Goal: Answer question/provide support: Share knowledge or assist other users

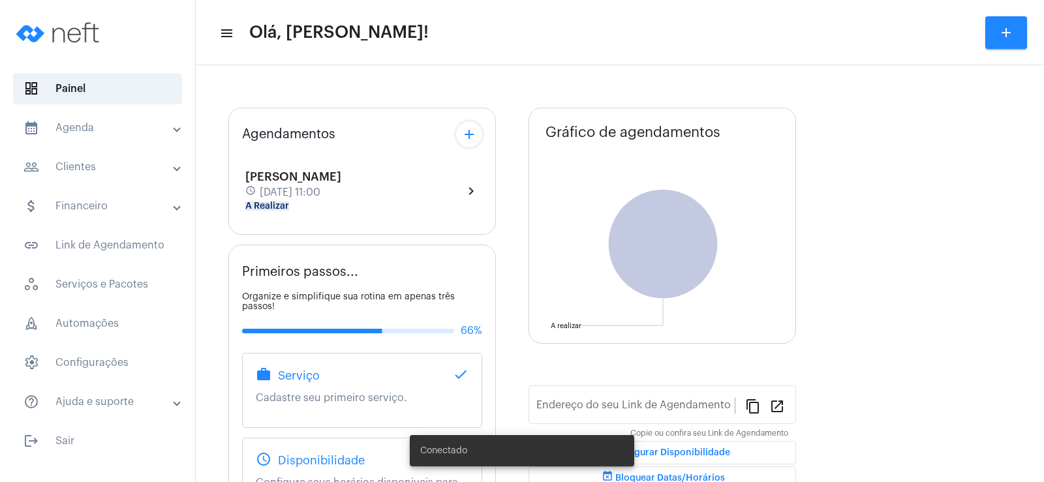
type input "[URL][DOMAIN_NAME]"
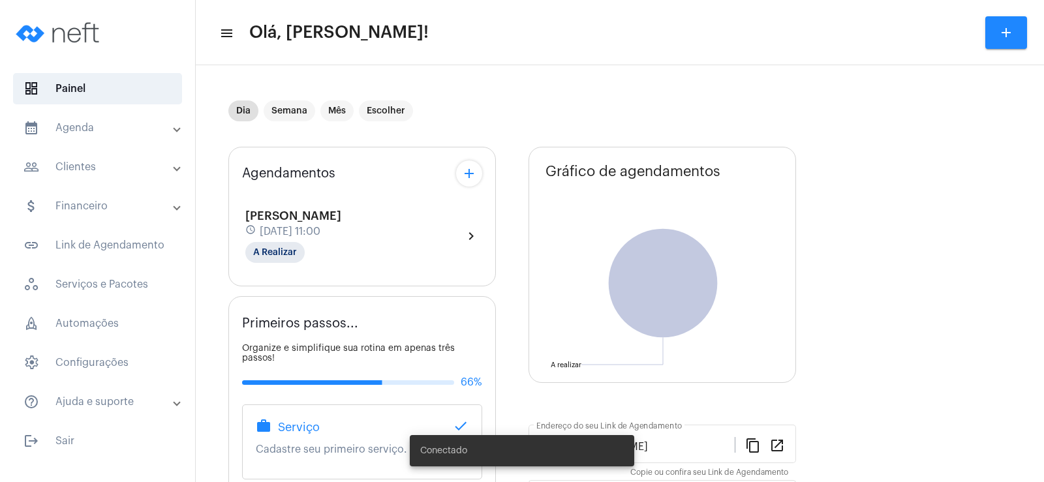
click at [99, 162] on mat-panel-title "people_outline Clientes" at bounding box center [98, 167] width 151 height 16
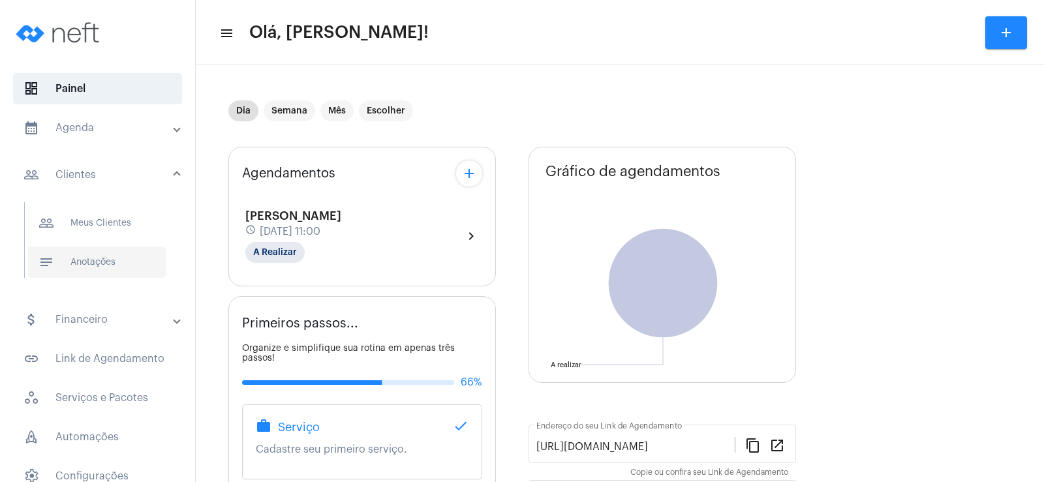
click at [90, 265] on span "notes Anotações" at bounding box center [97, 262] width 138 height 31
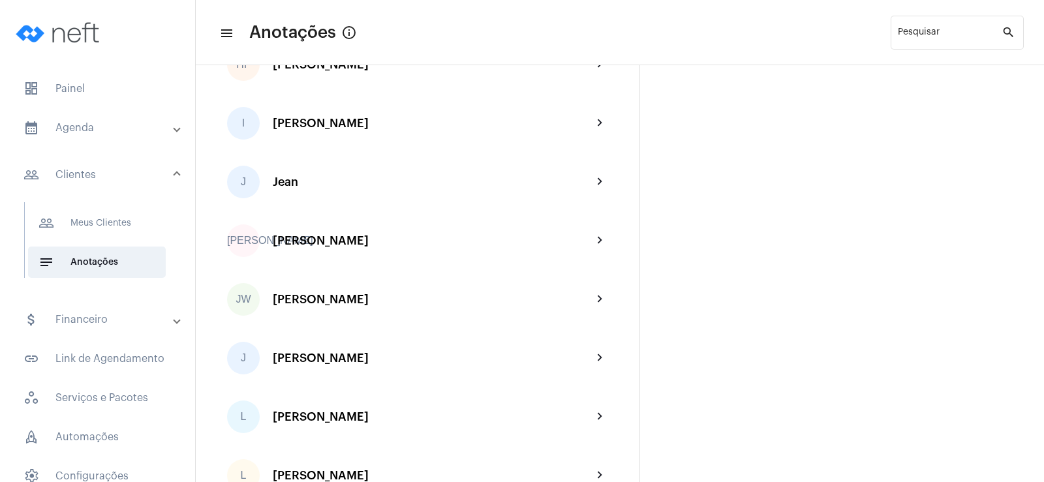
scroll to position [1370, 0]
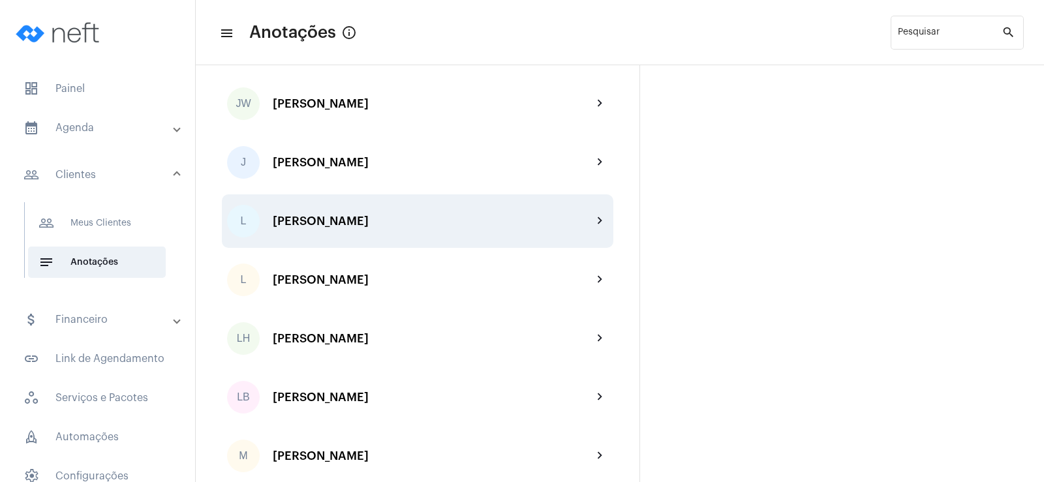
click at [353, 222] on div "[PERSON_NAME]" at bounding box center [433, 221] width 320 height 13
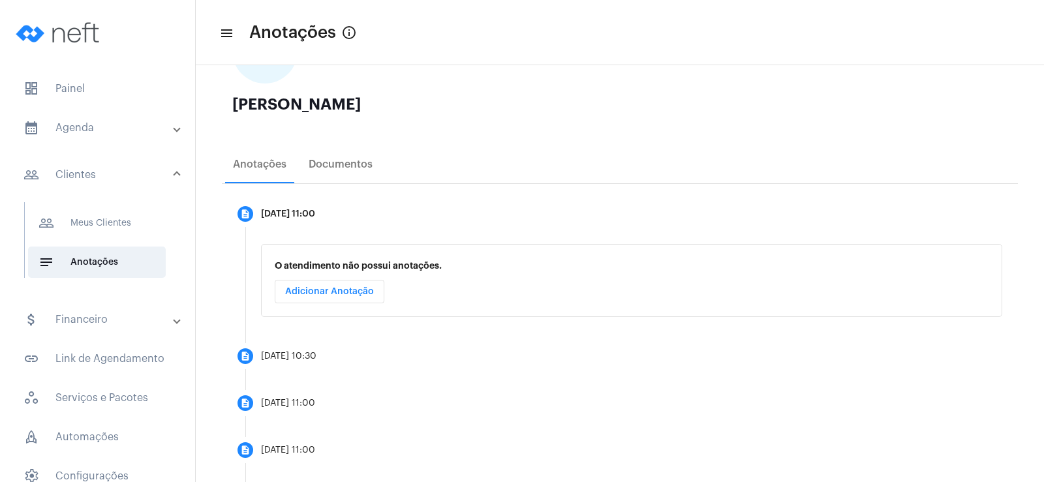
scroll to position [196, 0]
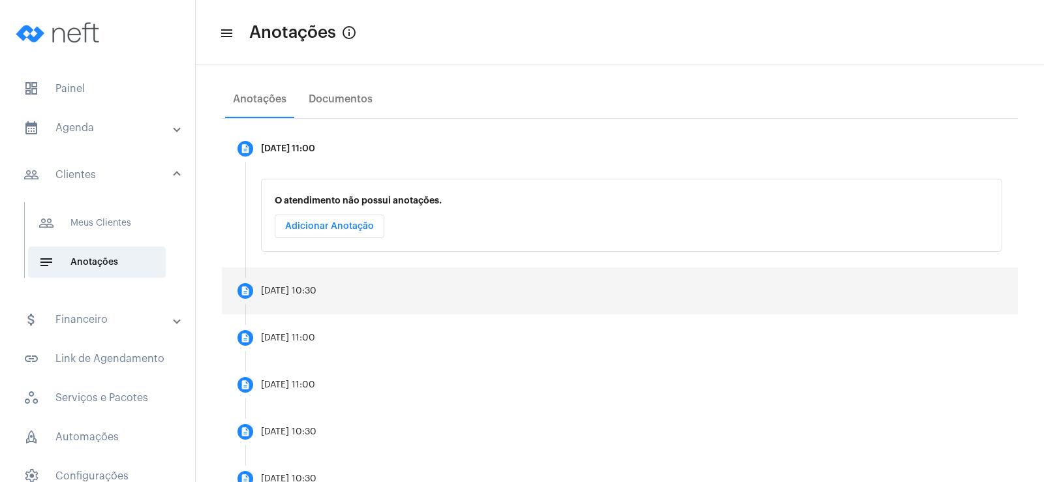
click at [331, 284] on mat-step-header "description [DATE] 10:30" at bounding box center [620, 290] width 796 height 47
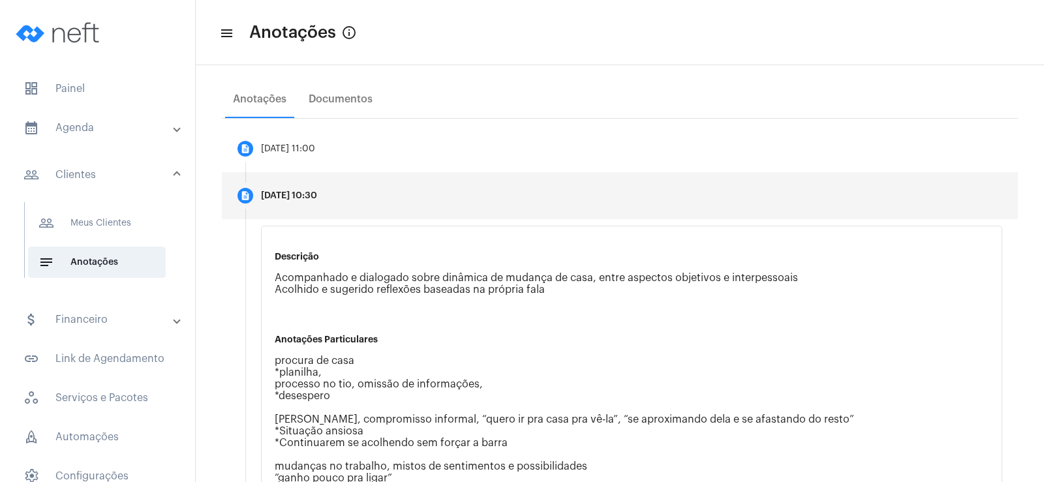
scroll to position [261, 0]
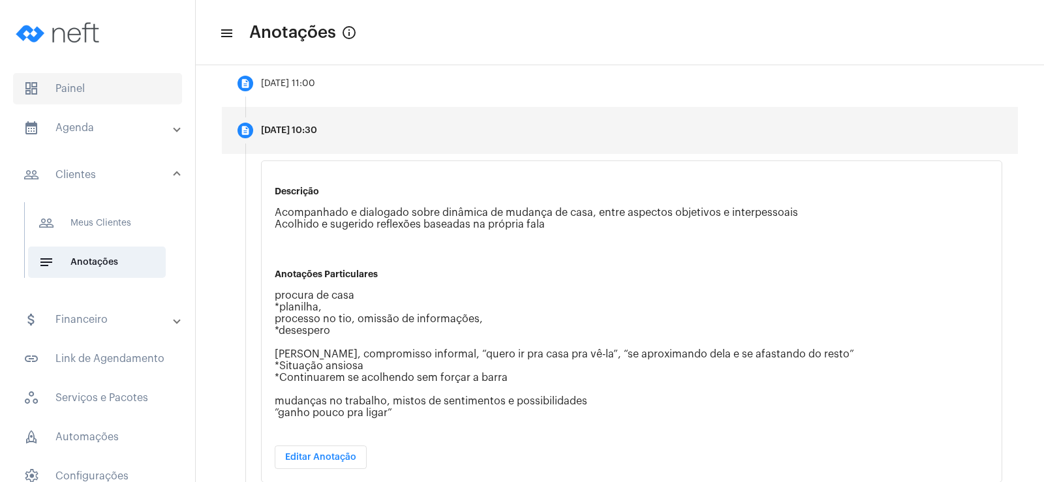
click at [101, 92] on span "dashboard Painel" at bounding box center [97, 88] width 169 height 31
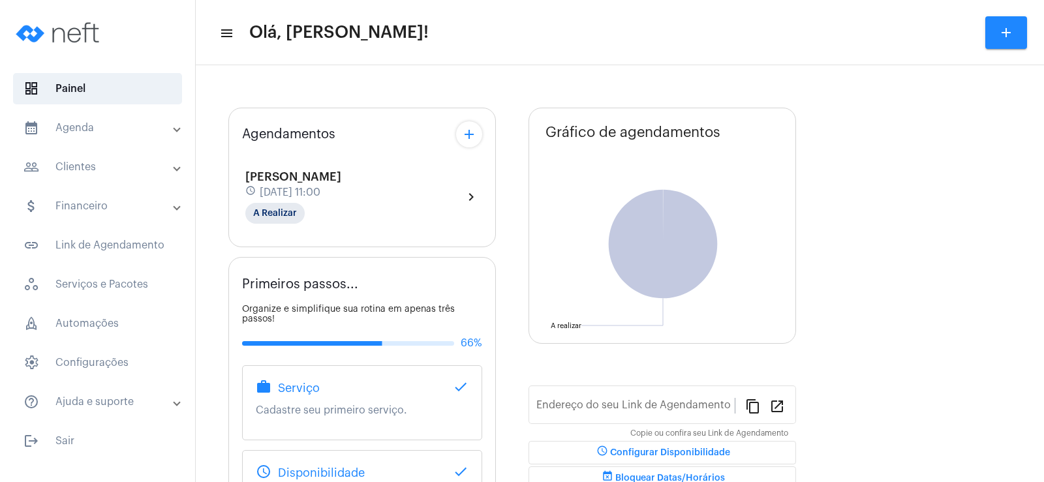
type input "[URL][DOMAIN_NAME]"
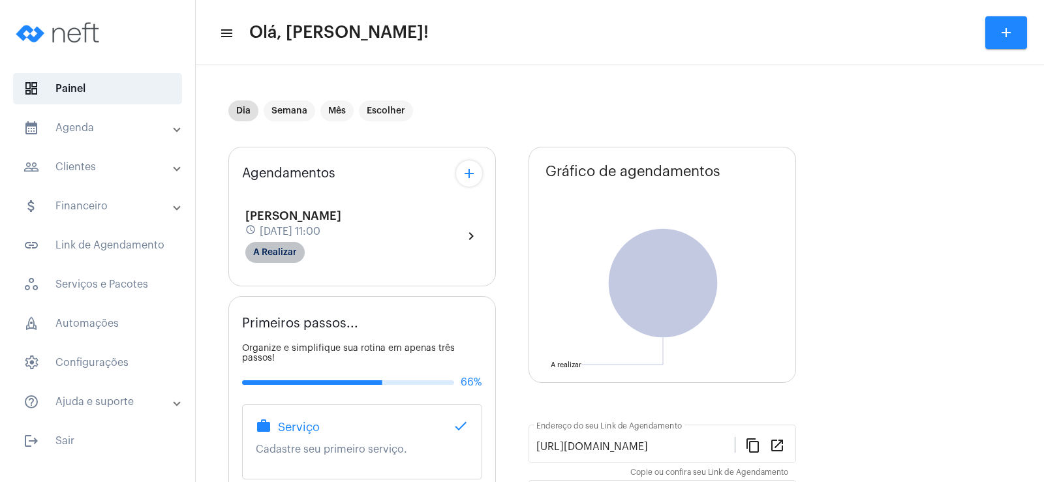
click at [285, 260] on mat-chip "A Realizar" at bounding box center [274, 252] width 59 height 21
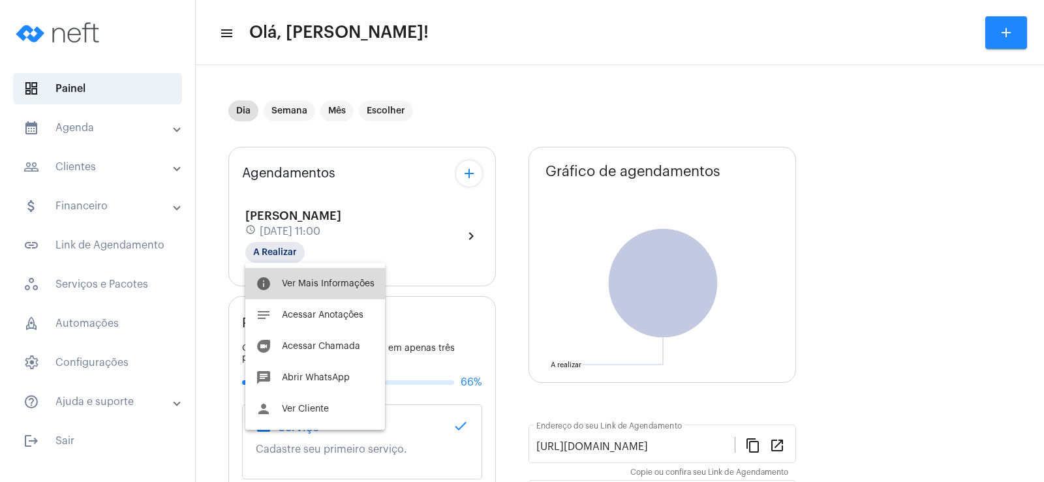
click at [316, 279] on button "info Ver Mais Informações" at bounding box center [315, 283] width 140 height 31
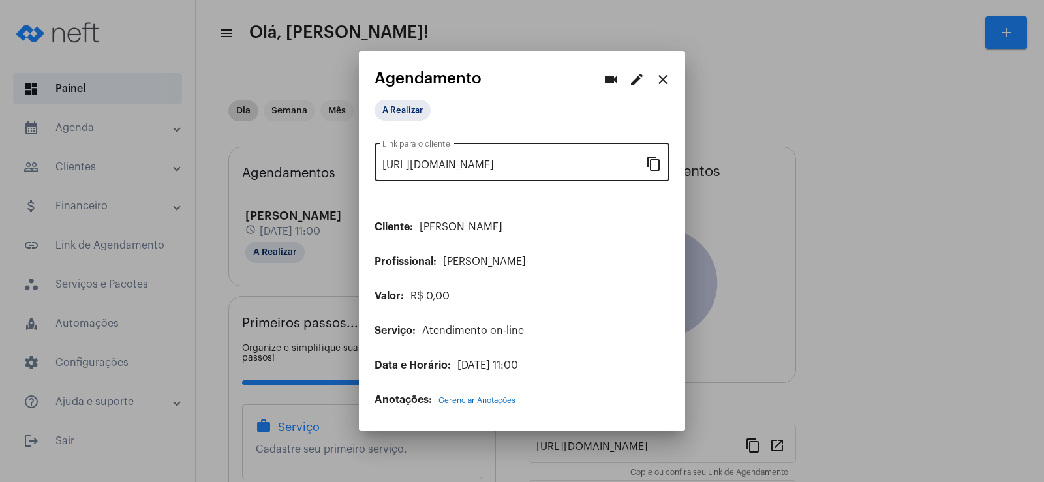
click at [658, 168] on mat-icon "content_copy" at bounding box center [654, 163] width 16 height 16
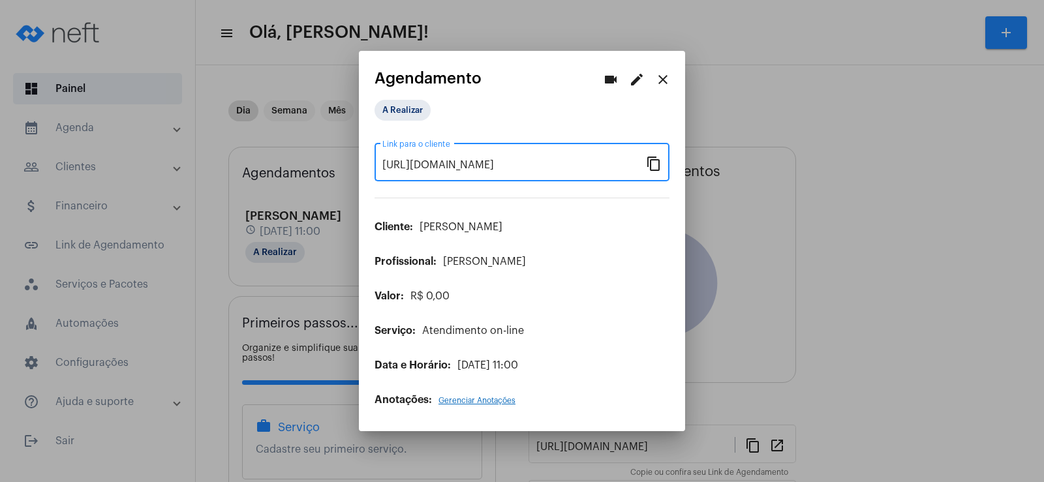
click at [606, 78] on mat-icon "videocam" at bounding box center [611, 80] width 16 height 16
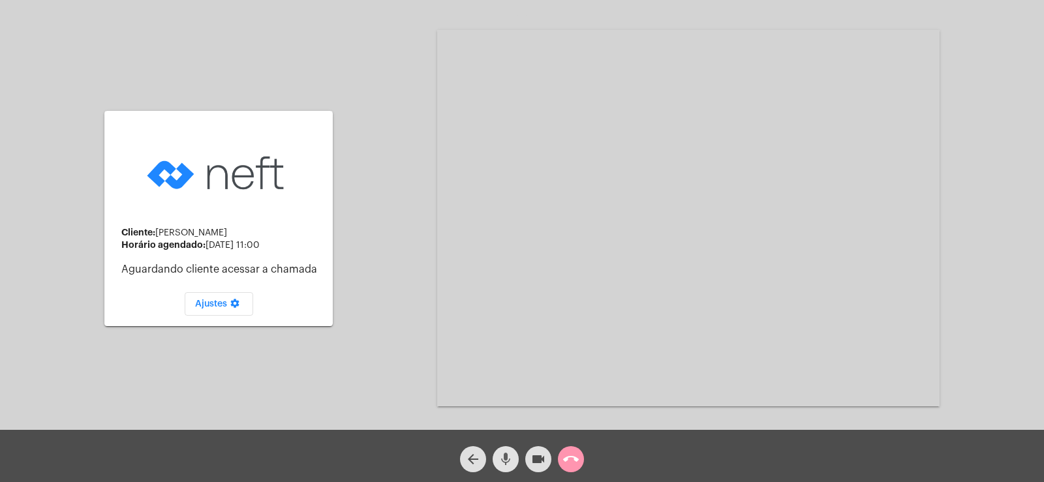
click at [508, 459] on mat-icon "mic" at bounding box center [506, 459] width 16 height 16
click at [542, 457] on mat-icon "videocam" at bounding box center [538, 459] width 16 height 16
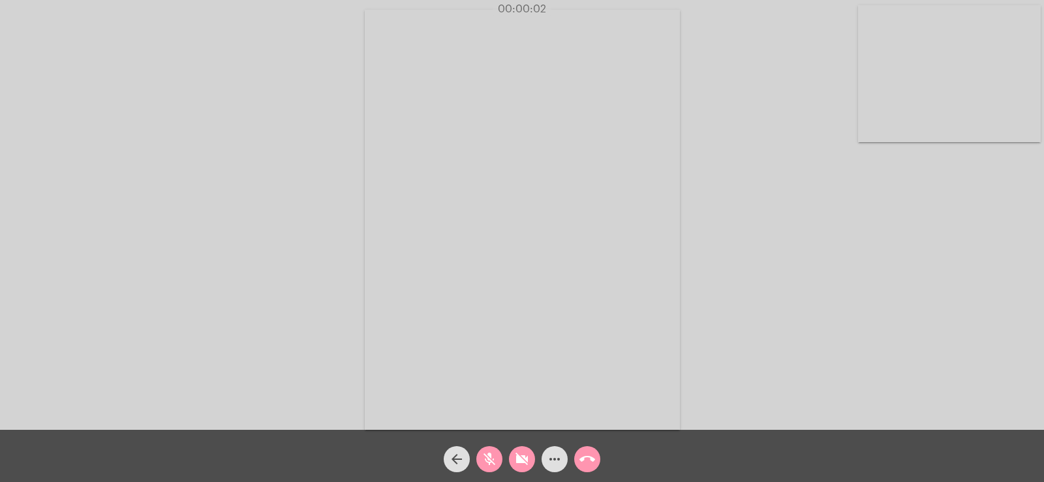
click at [494, 453] on mat-icon "mic_off" at bounding box center [489, 459] width 16 height 16
click at [520, 459] on mat-icon "videocam_off" at bounding box center [522, 459] width 16 height 16
click at [558, 461] on mat-icon "more_horiz" at bounding box center [555, 459] width 16 height 16
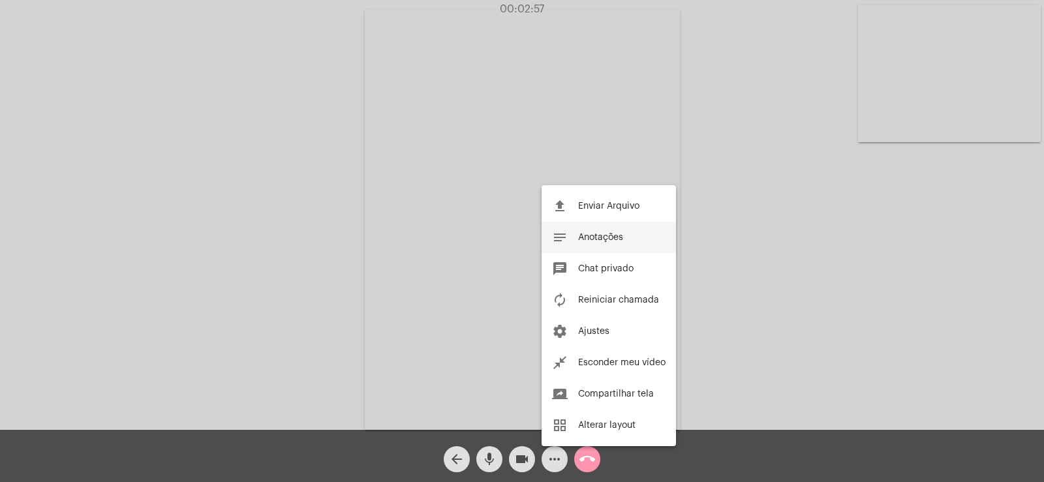
click at [617, 235] on span "Anotações" at bounding box center [600, 237] width 45 height 9
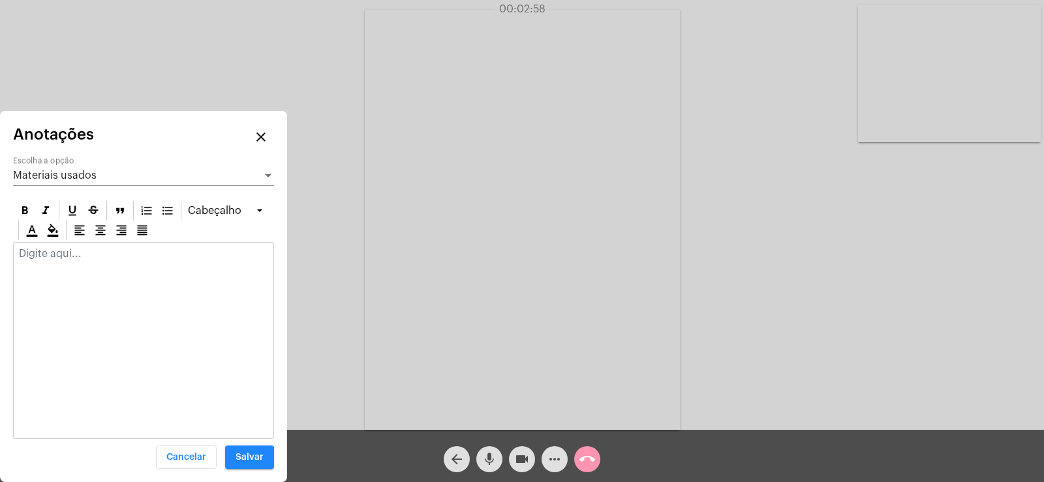
click at [117, 179] on div "Materiais usados" at bounding box center [137, 176] width 249 height 12
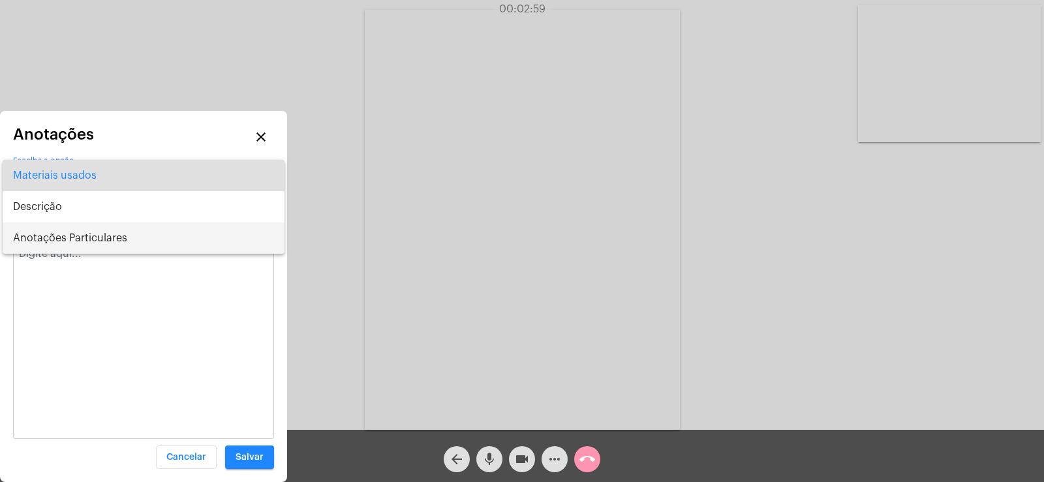
click at [108, 237] on span "Anotações Particulares" at bounding box center [143, 237] width 261 height 31
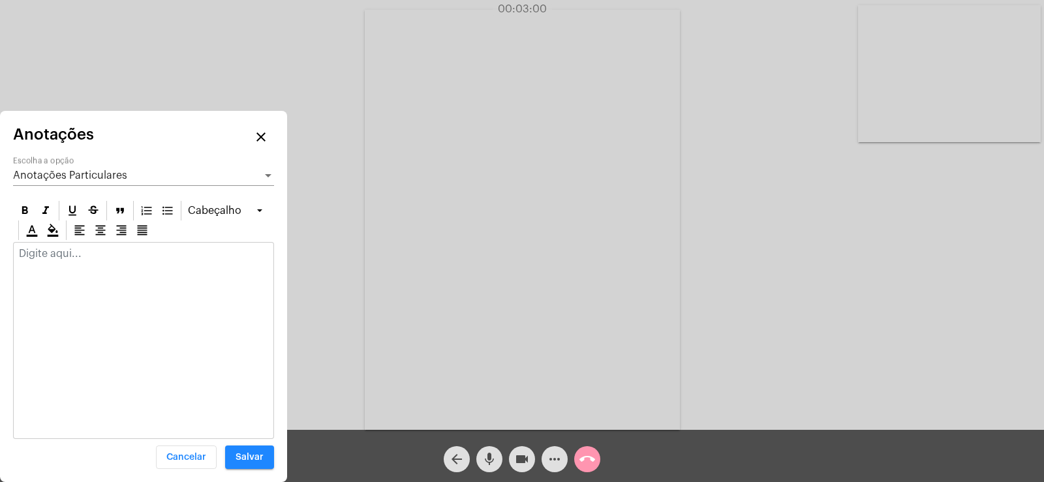
click at [57, 258] on p at bounding box center [143, 254] width 249 height 12
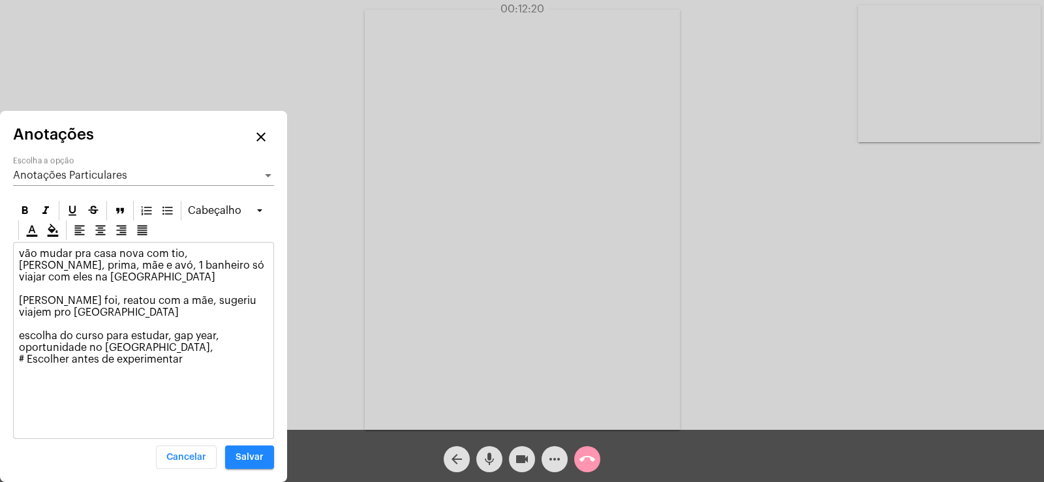
click at [187, 275] on p "vão mudar pra casa nova com tio, [PERSON_NAME], prima, mãe e avó, 1 banheiro só…" at bounding box center [143, 306] width 249 height 117
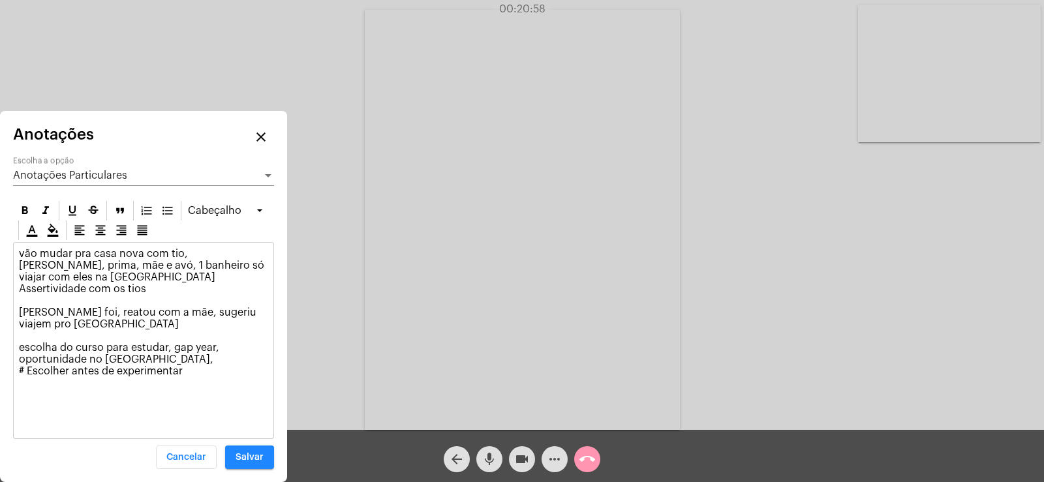
click at [206, 382] on div "vão mudar pra casa nova com tio, tia, prima, mãe e avó, 1 banheiro só viajar co…" at bounding box center [144, 316] width 260 height 146
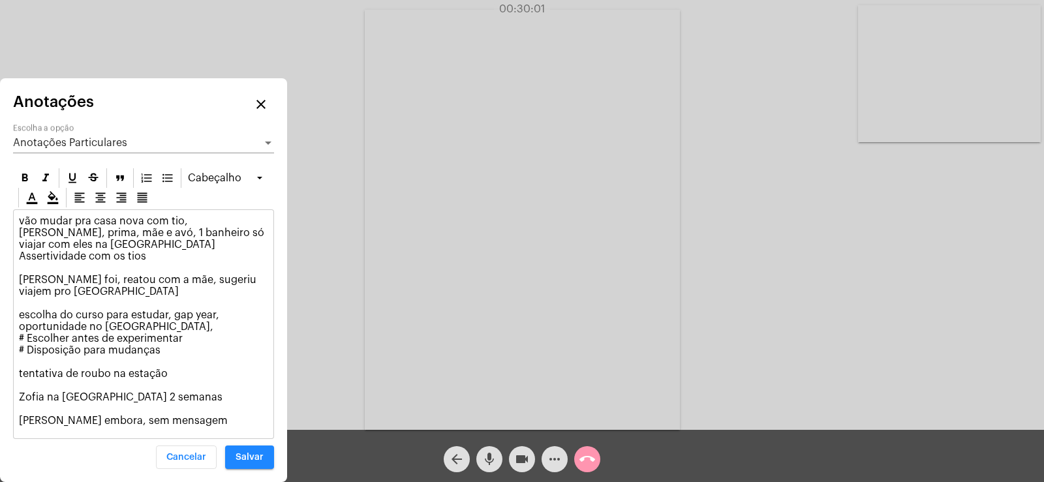
click at [159, 401] on p "vão mudar pra casa nova com tio, tia, prima, mãe e avó, 1 banheiro só viajar co…" at bounding box center [143, 320] width 249 height 211
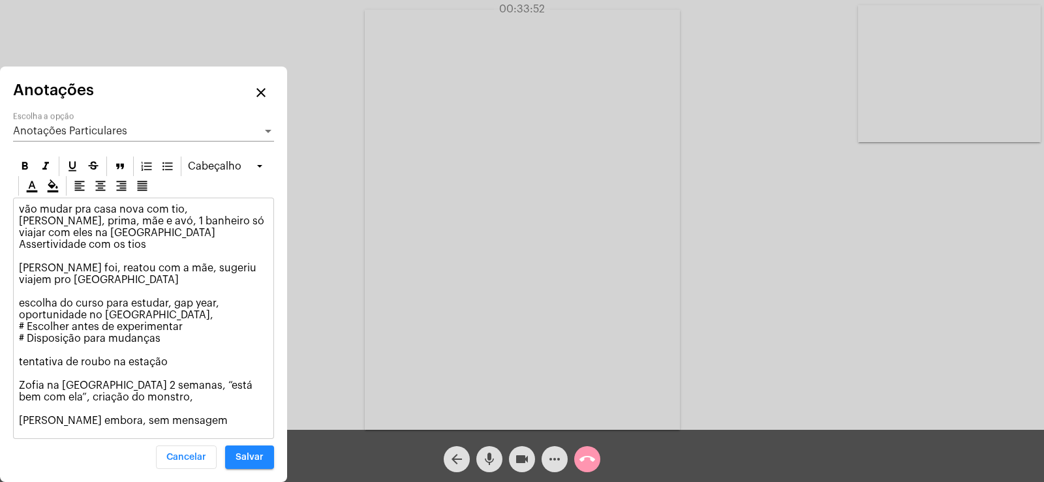
click at [54, 134] on span "Anotações Particulares" at bounding box center [70, 131] width 114 height 10
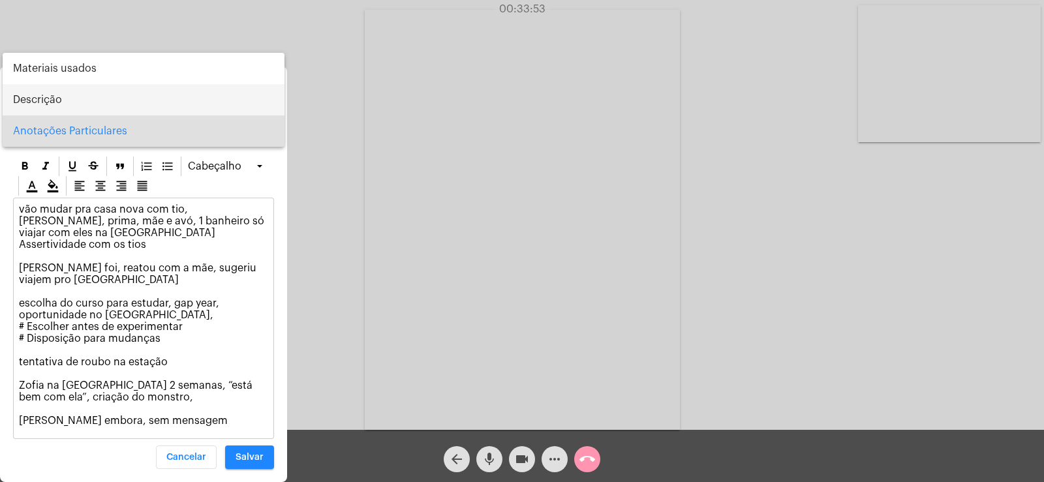
click at [47, 99] on span "Descrição" at bounding box center [143, 99] width 261 height 31
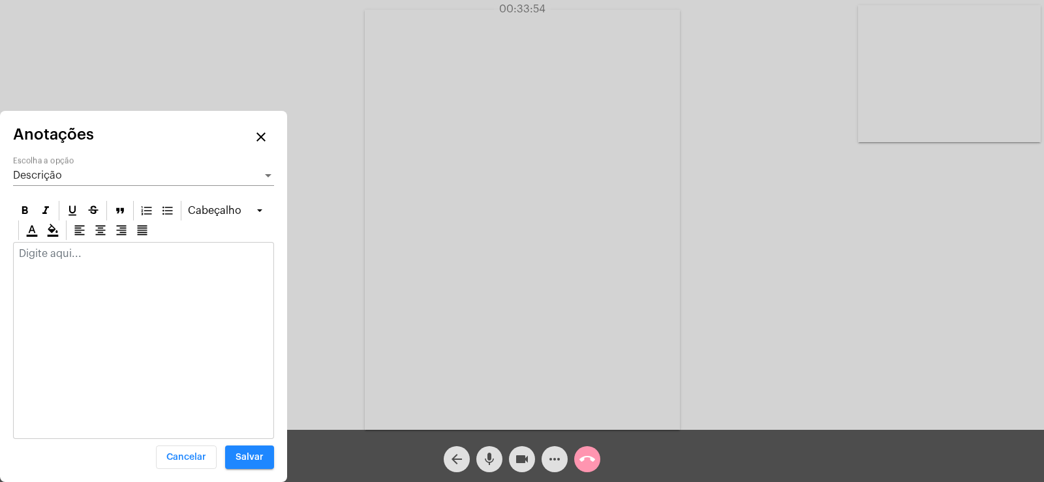
click at [68, 259] on p at bounding box center [143, 254] width 249 height 12
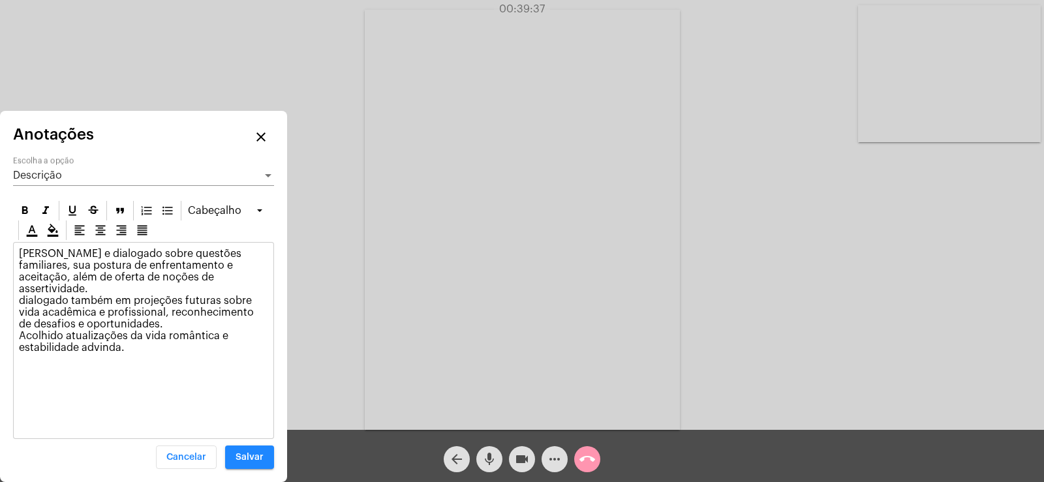
click at [38, 177] on span "Descrição" at bounding box center [37, 175] width 49 height 10
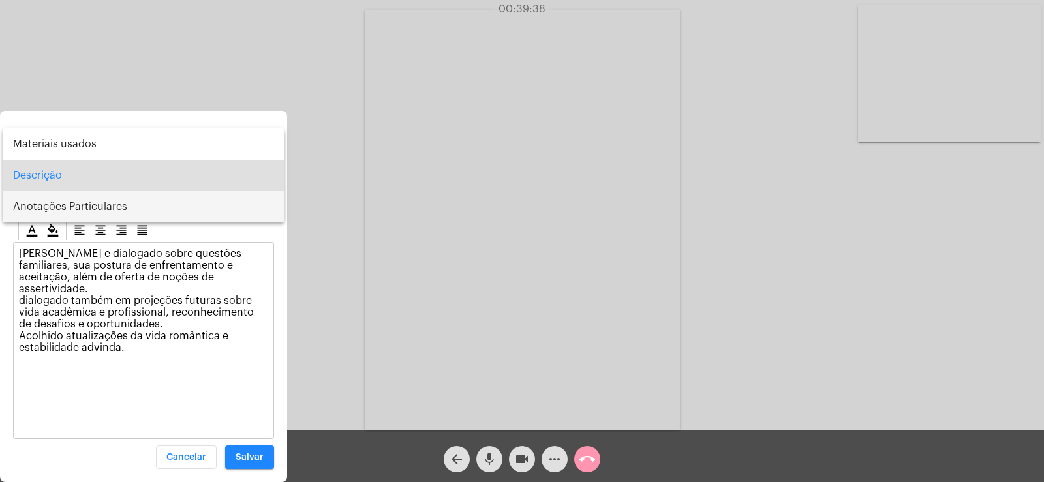
click at [67, 204] on span "Anotações Particulares" at bounding box center [143, 206] width 261 height 31
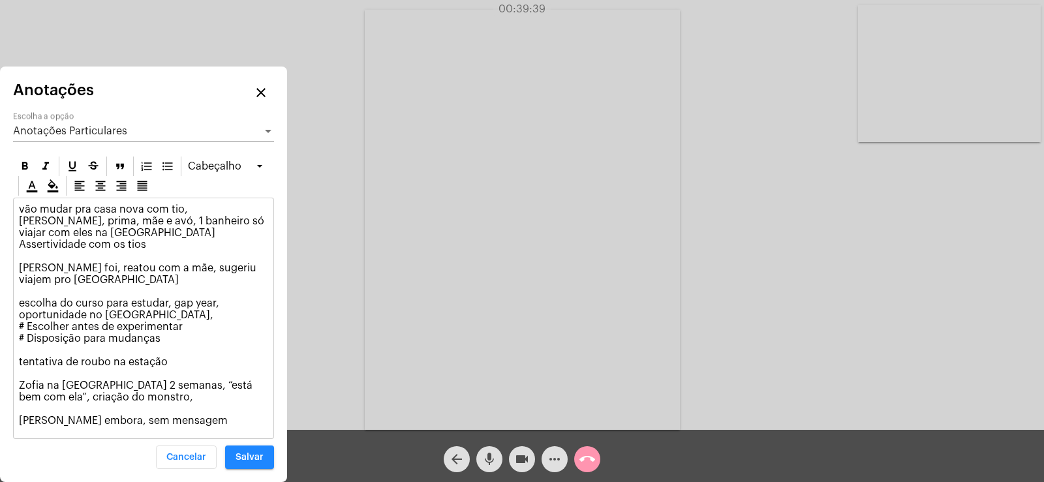
click at [188, 427] on div "vão mudar pra casa nova com tio, tia, prima, mãe e avó, 1 banheiro só viajar co…" at bounding box center [144, 318] width 260 height 240
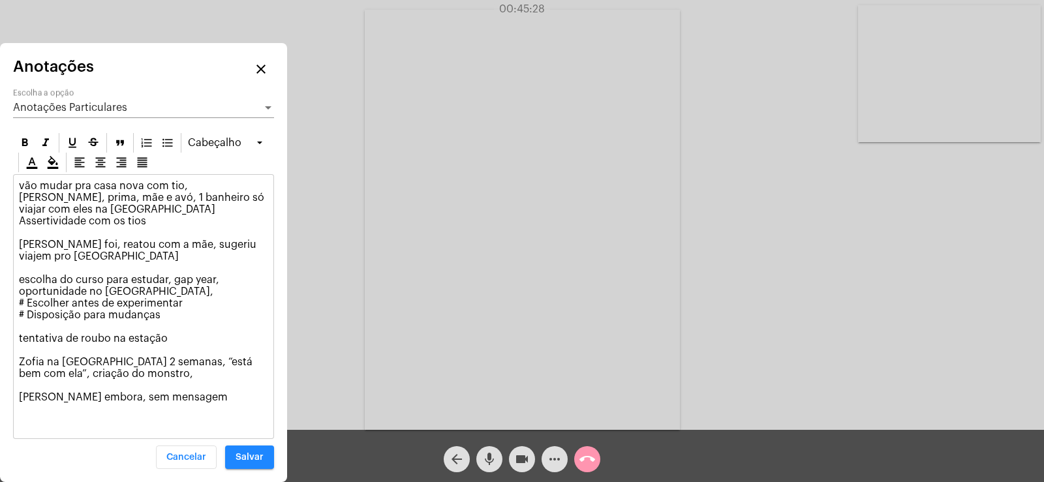
click at [247, 450] on button "Salvar" at bounding box center [249, 457] width 49 height 23
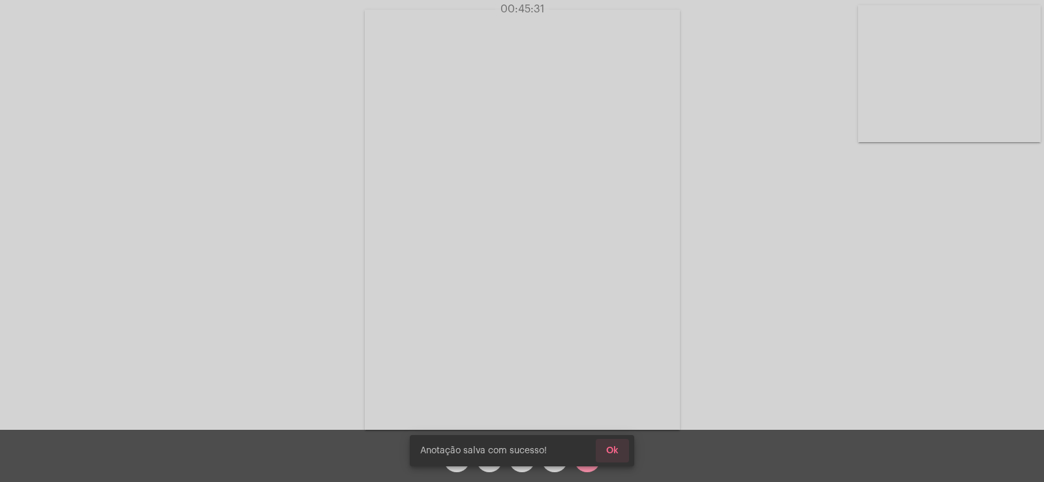
click at [611, 447] on span "Ok" at bounding box center [612, 450] width 12 height 9
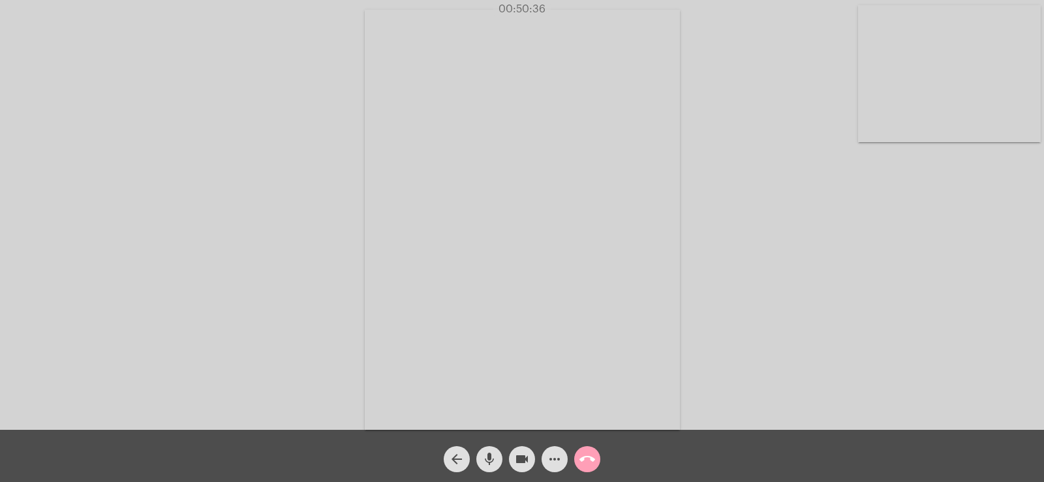
click at [588, 461] on mat-icon "call_end" at bounding box center [587, 459] width 16 height 16
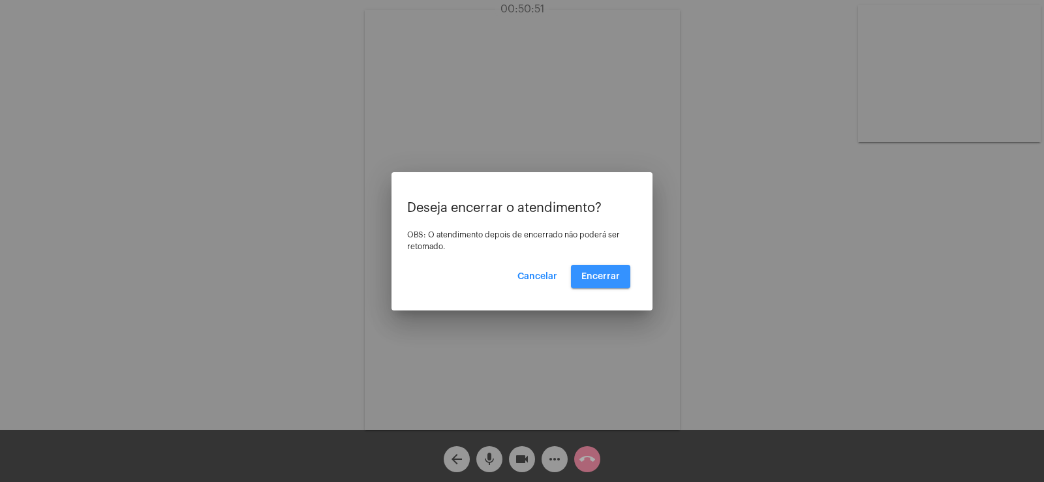
click at [603, 278] on span "Encerrar" at bounding box center [600, 276] width 38 height 9
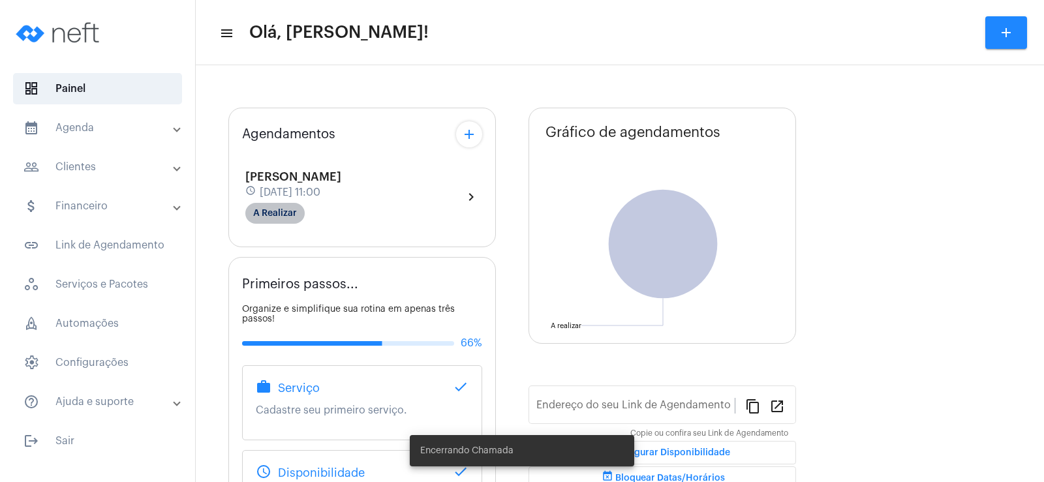
click at [281, 213] on mat-chip "A Realizar" at bounding box center [274, 213] width 59 height 21
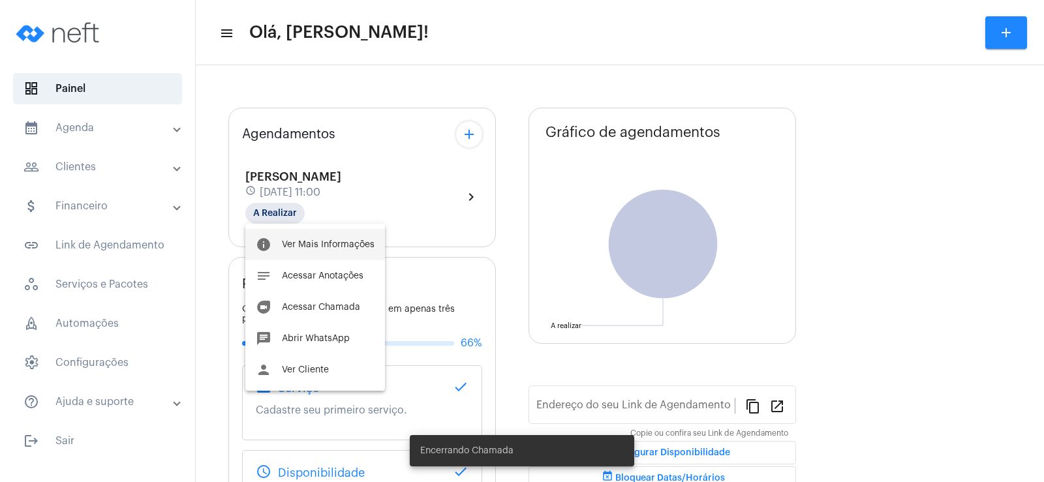
type input "[URL][DOMAIN_NAME]"
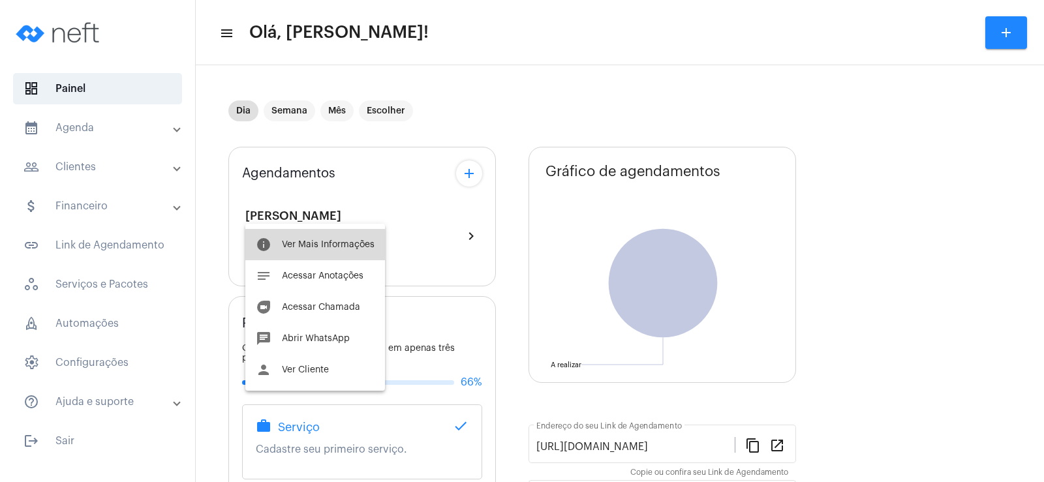
click at [346, 246] on span "Ver Mais Informações" at bounding box center [328, 244] width 93 height 9
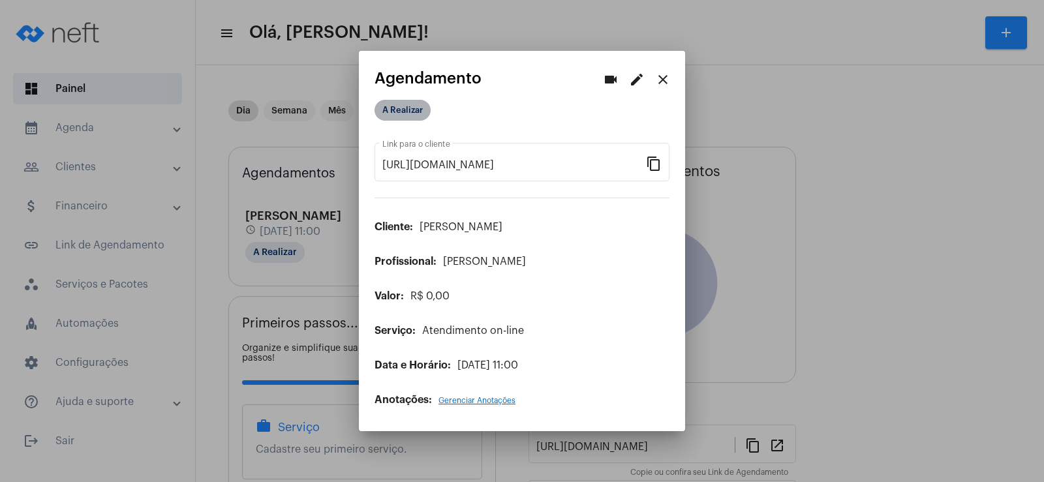
click at [422, 110] on mat-chip "A Realizar" at bounding box center [402, 110] width 56 height 21
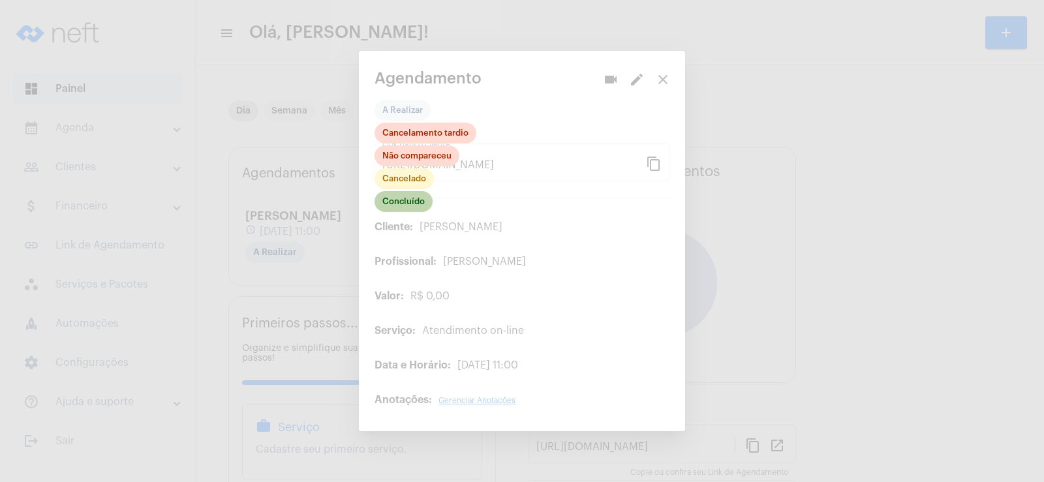
click at [410, 198] on mat-chip "Concluído" at bounding box center [403, 201] width 58 height 21
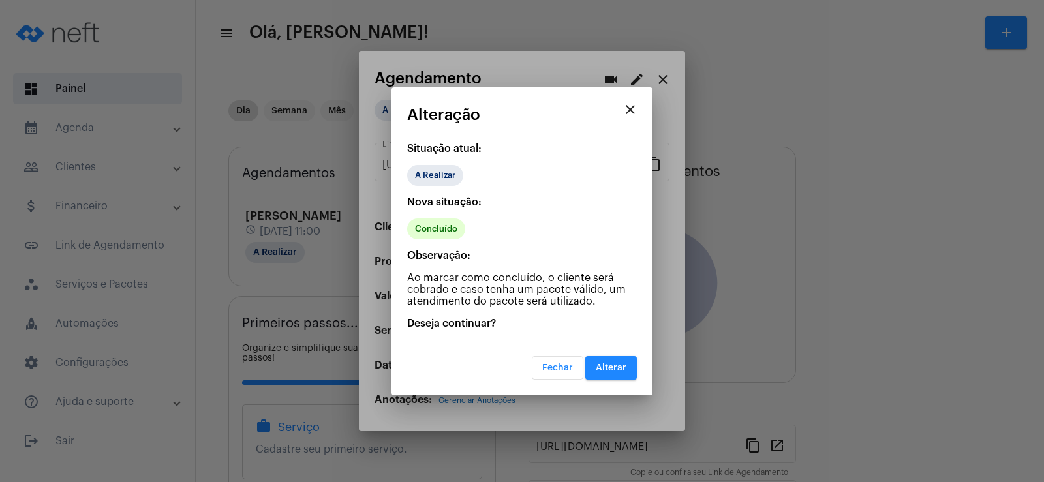
click at [599, 374] on button "Alterar" at bounding box center [611, 367] width 52 height 23
